Goal: Transaction & Acquisition: Purchase product/service

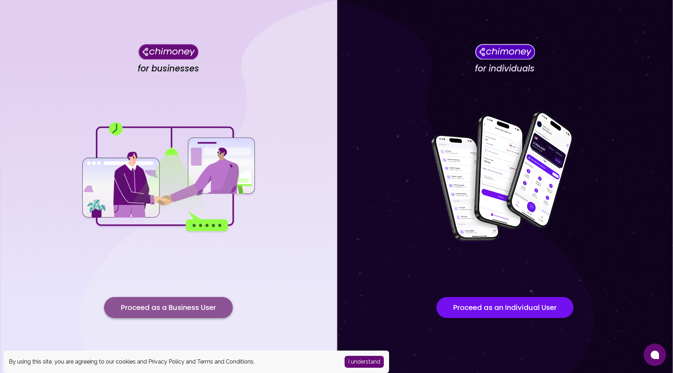
click at [178, 312] on button "Proceed as a Business User" at bounding box center [168, 307] width 129 height 21
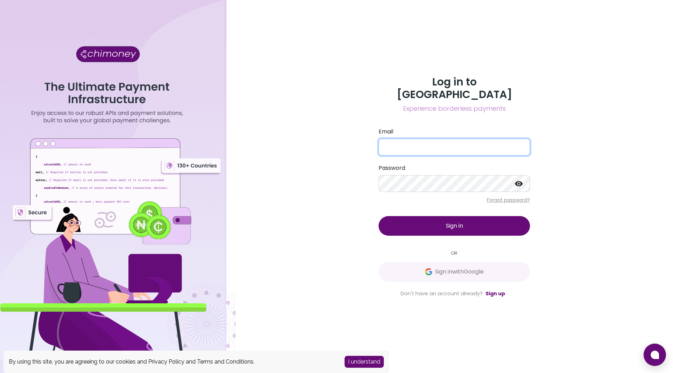
type input "[EMAIL_ADDRESS][DOMAIN_NAME]"
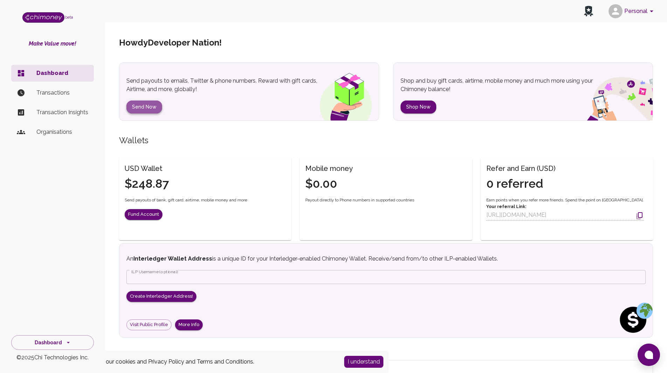
click at [142, 110] on button "Send Now" at bounding box center [144, 107] width 36 height 13
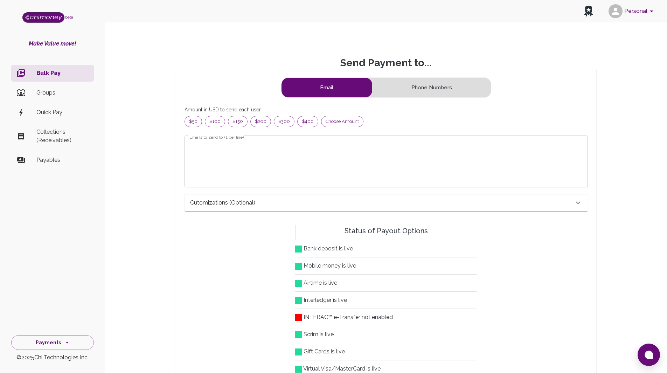
scroll to position [85, 386]
click at [332, 124] on span "Choose amount" at bounding box center [343, 121] width 42 height 7
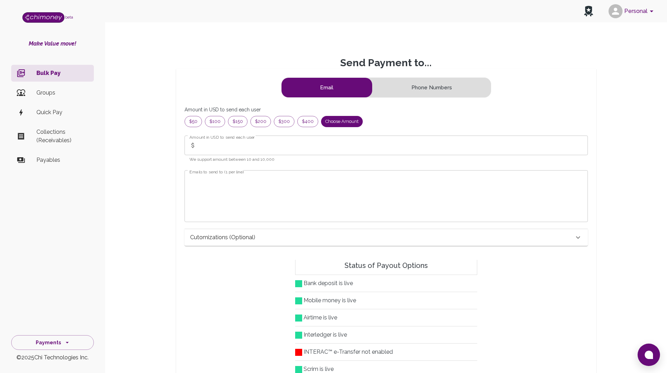
click at [202, 145] on input "Amount in USD to send each user" at bounding box center [393, 146] width 389 height 20
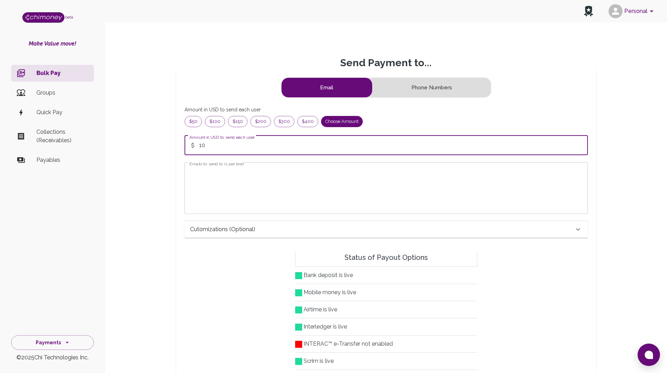
type input "10"
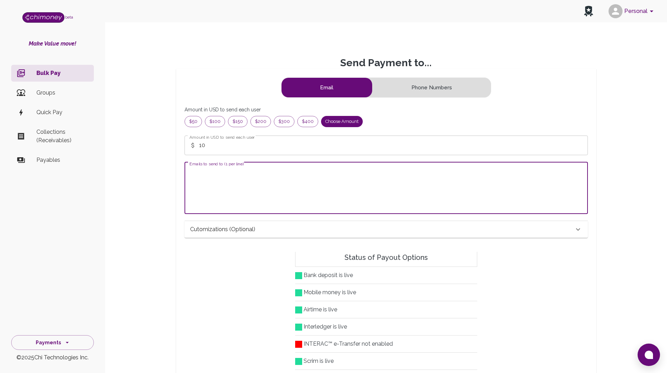
click at [208, 186] on textarea "Emails to send to (1 per line)" at bounding box center [386, 188] width 394 height 40
paste textarea "[EMAIL_ADDRESS][DOMAIN_NAME]"
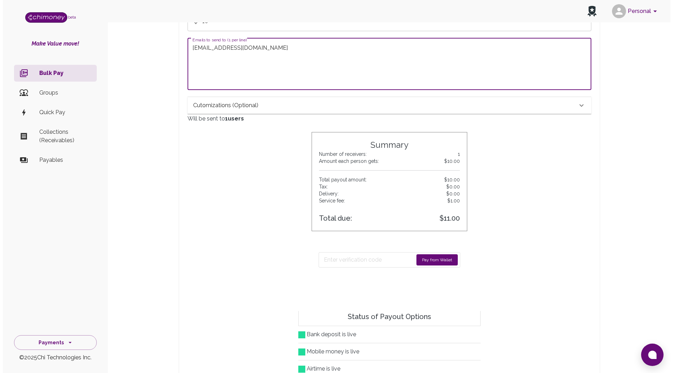
scroll to position [140, 0]
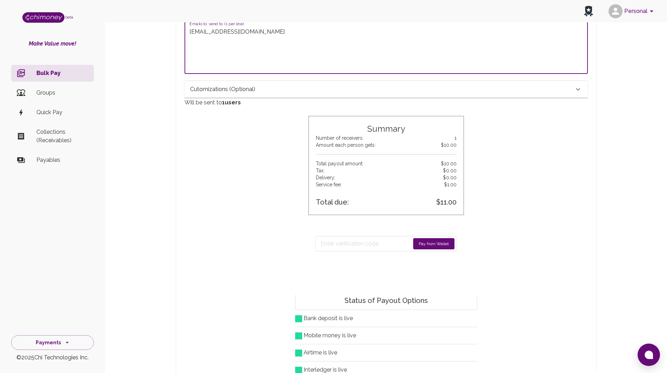
type textarea "[EMAIL_ADDRESS][DOMAIN_NAME]"
click at [423, 245] on button "Pay from Wallet" at bounding box center [433, 243] width 41 height 11
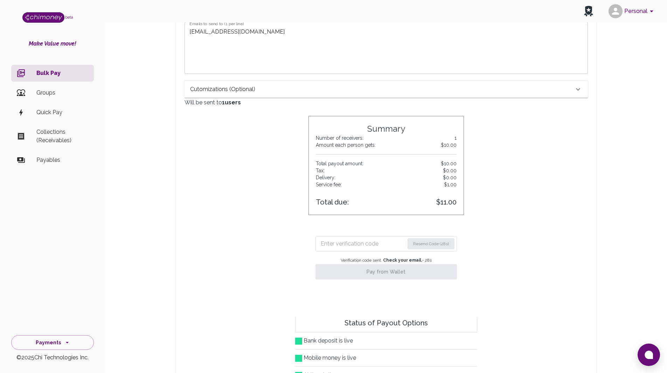
click at [329, 242] on input "Enter verification code" at bounding box center [363, 243] width 84 height 11
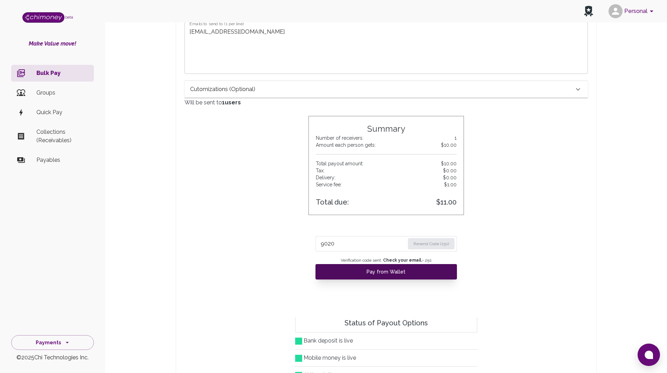
type input "9020"
click at [379, 273] on button "Pay from Wallet" at bounding box center [387, 271] width 142 height 15
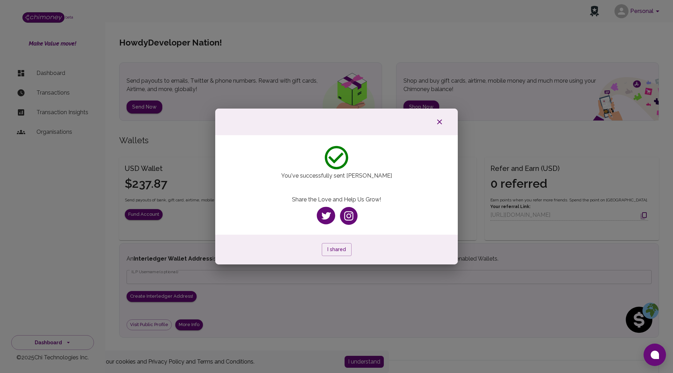
click at [437, 123] on icon "button" at bounding box center [439, 122] width 8 height 8
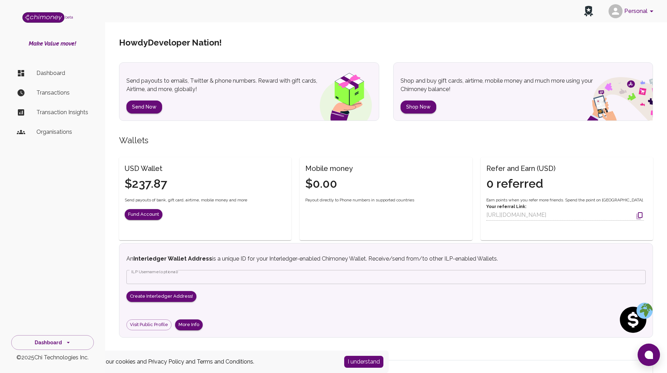
click at [59, 91] on p "Transactions" at bounding box center [62, 93] width 52 height 8
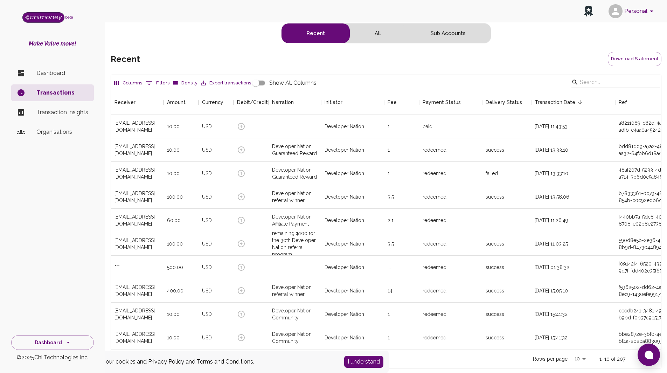
scroll to position [260, 545]
